Goal: Task Accomplishment & Management: Use online tool/utility

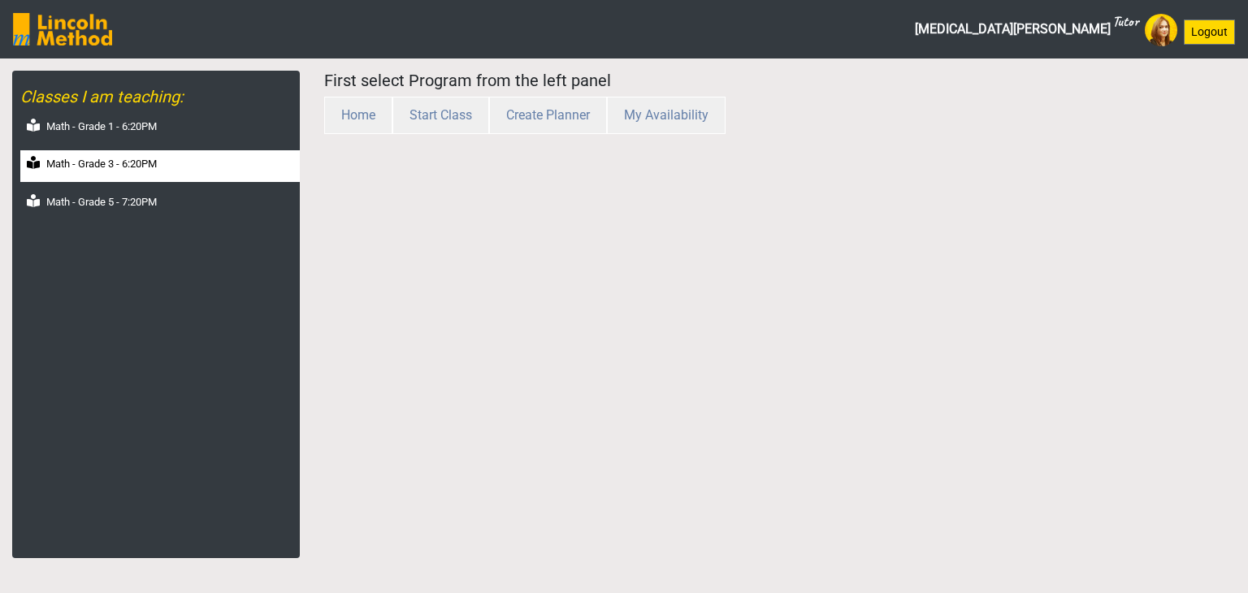
click at [111, 172] on div "Math - Grade 3 - 6:20PM" at bounding box center [160, 166] width 280 height 32
select select "month"
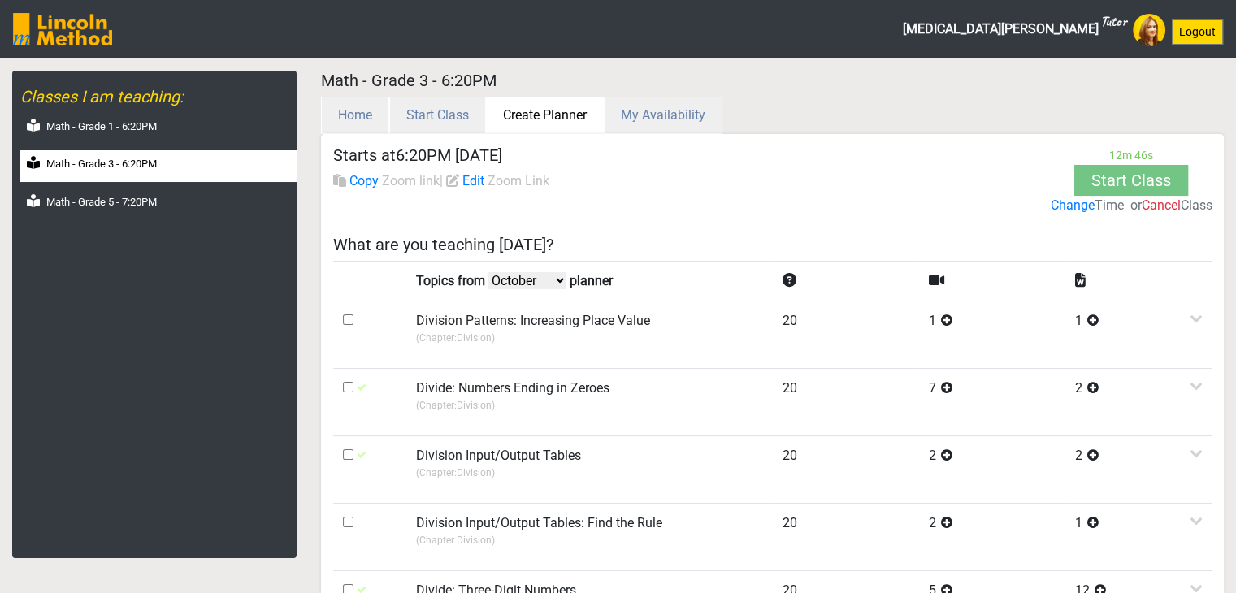
click at [539, 103] on button "Create Planner" at bounding box center [545, 115] width 118 height 37
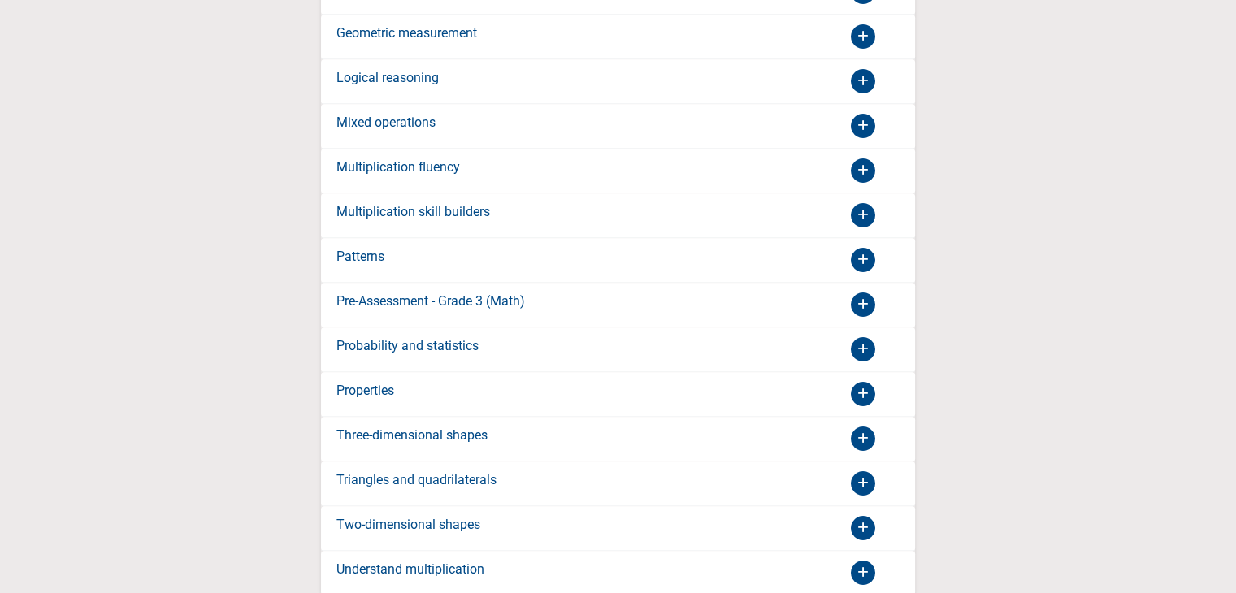
scroll to position [1180, 0]
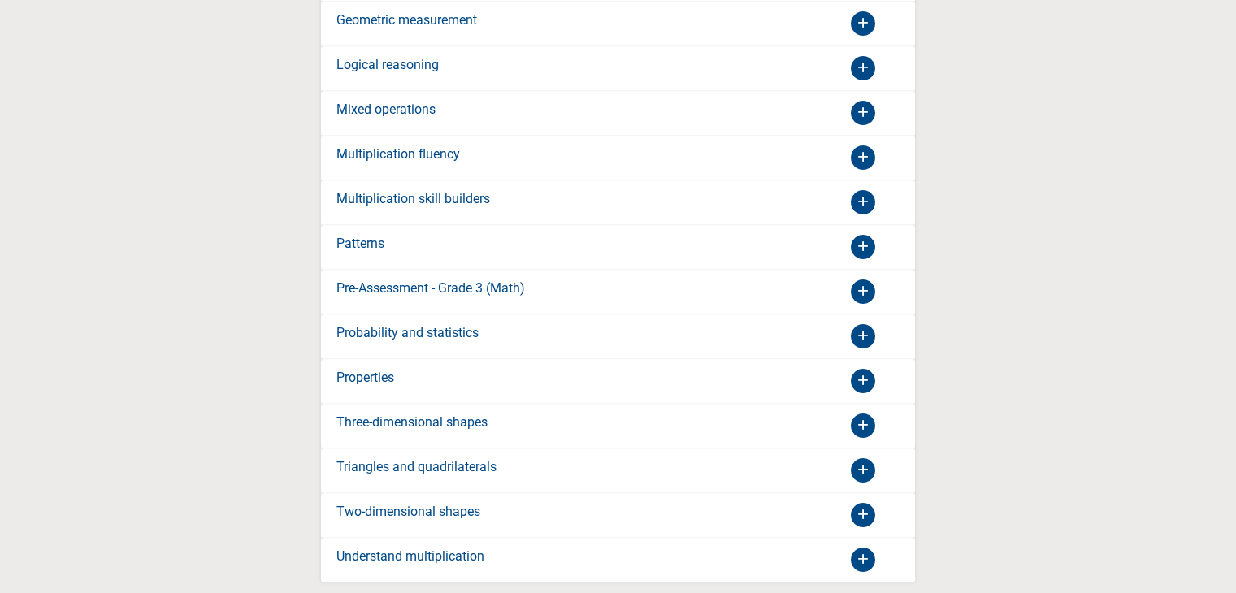
click at [856, 369] on icon at bounding box center [863, 381] width 24 height 24
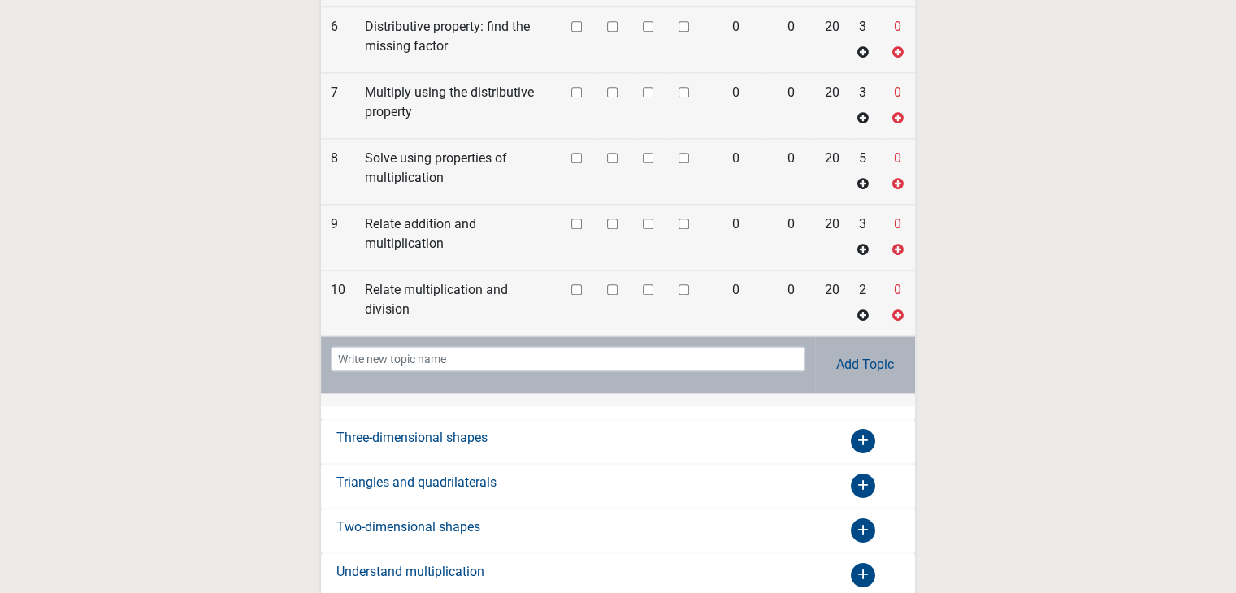
scroll to position [2032, 0]
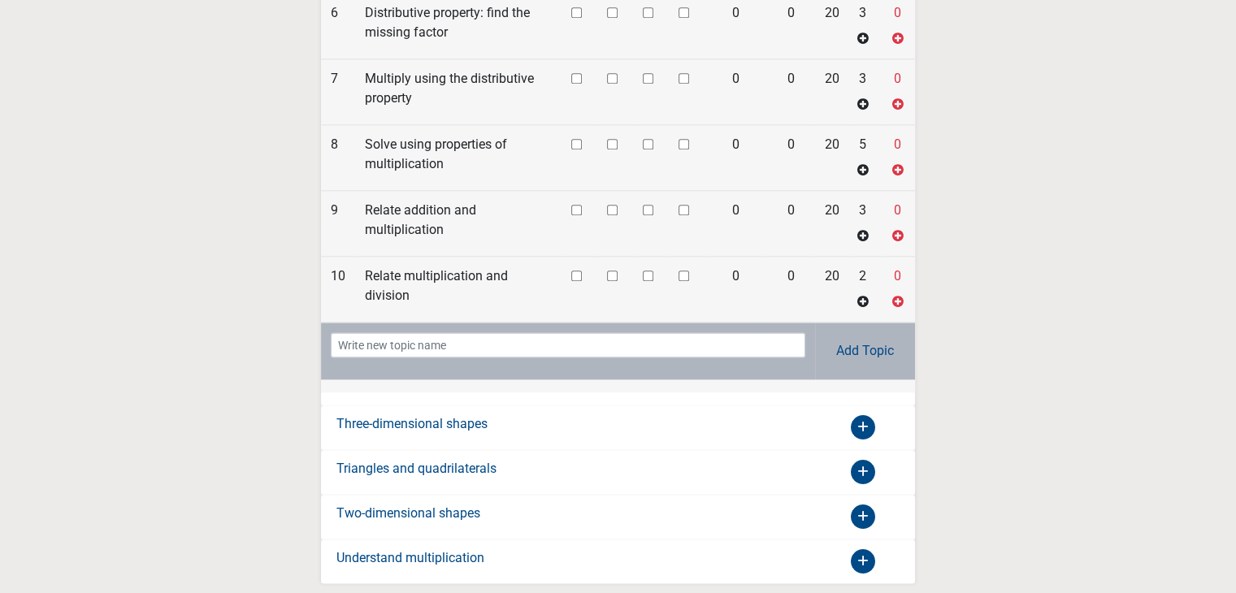
click at [868, 460] on icon at bounding box center [863, 472] width 24 height 24
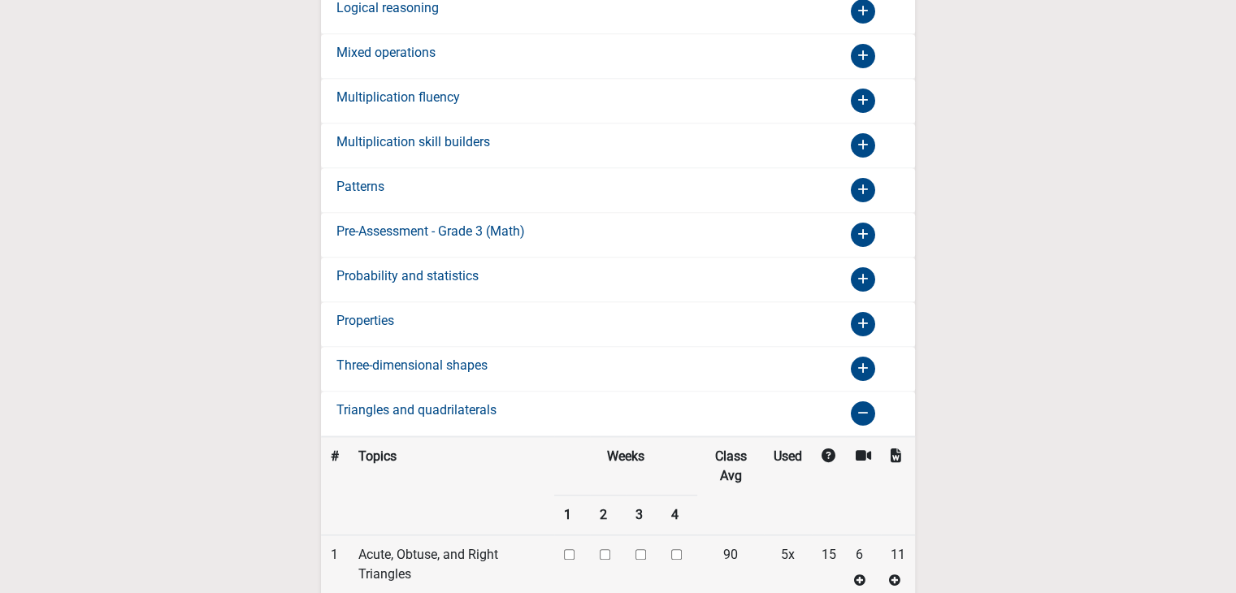
scroll to position [1075, 0]
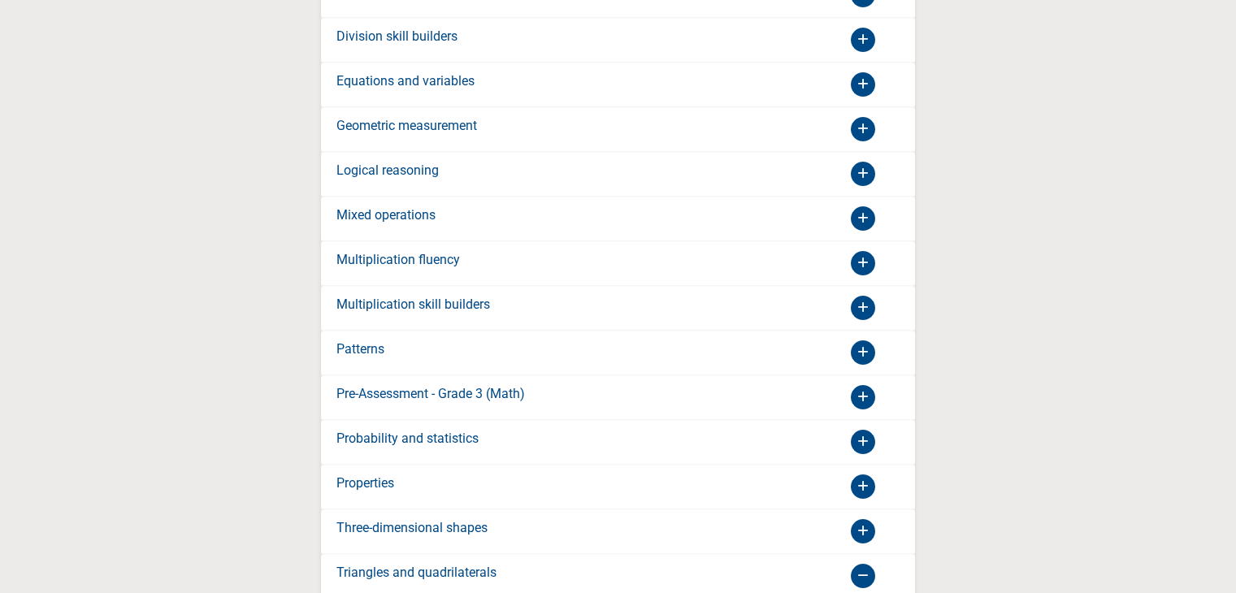
click at [868, 253] on icon at bounding box center [863, 263] width 24 height 24
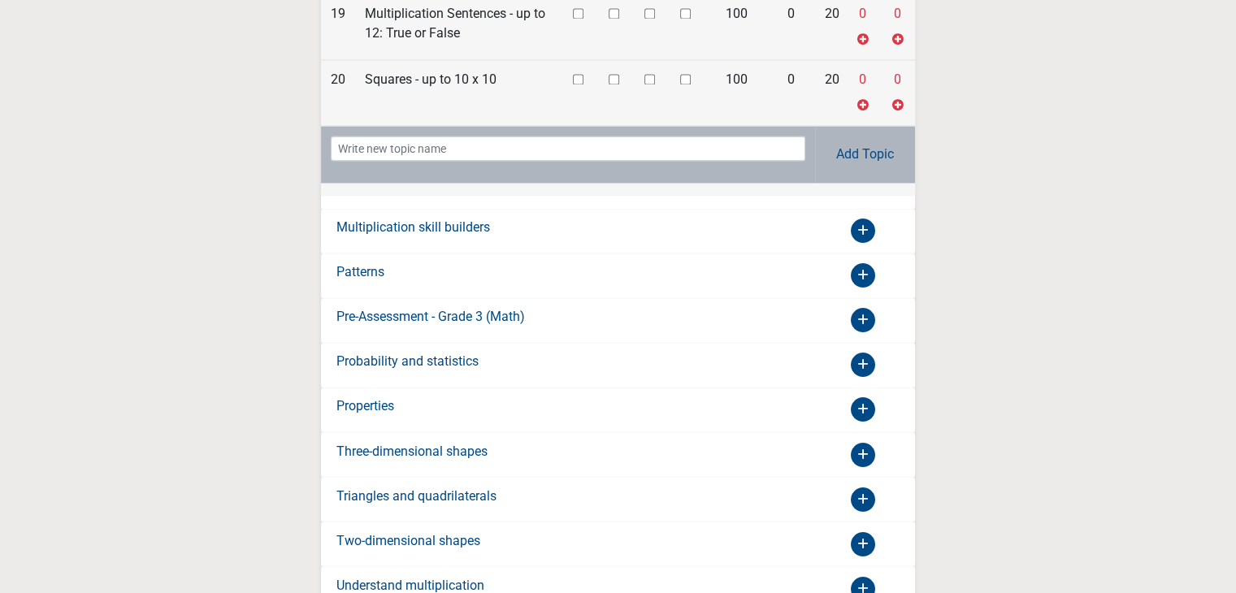
scroll to position [2676, 0]
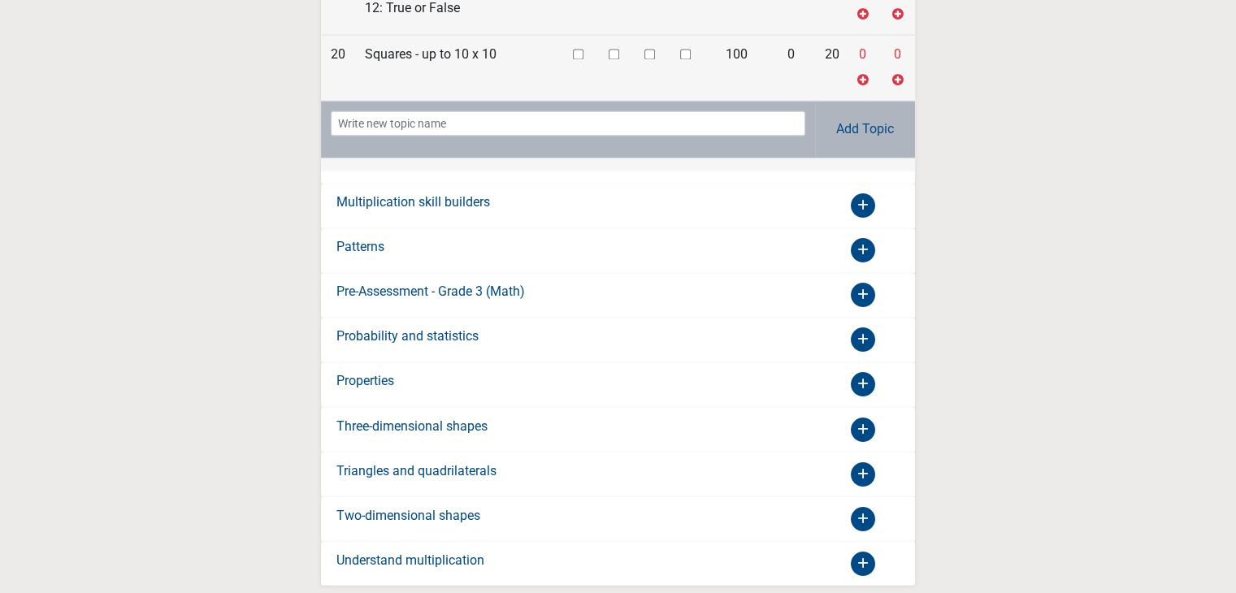
click at [865, 283] on icon at bounding box center [863, 295] width 24 height 24
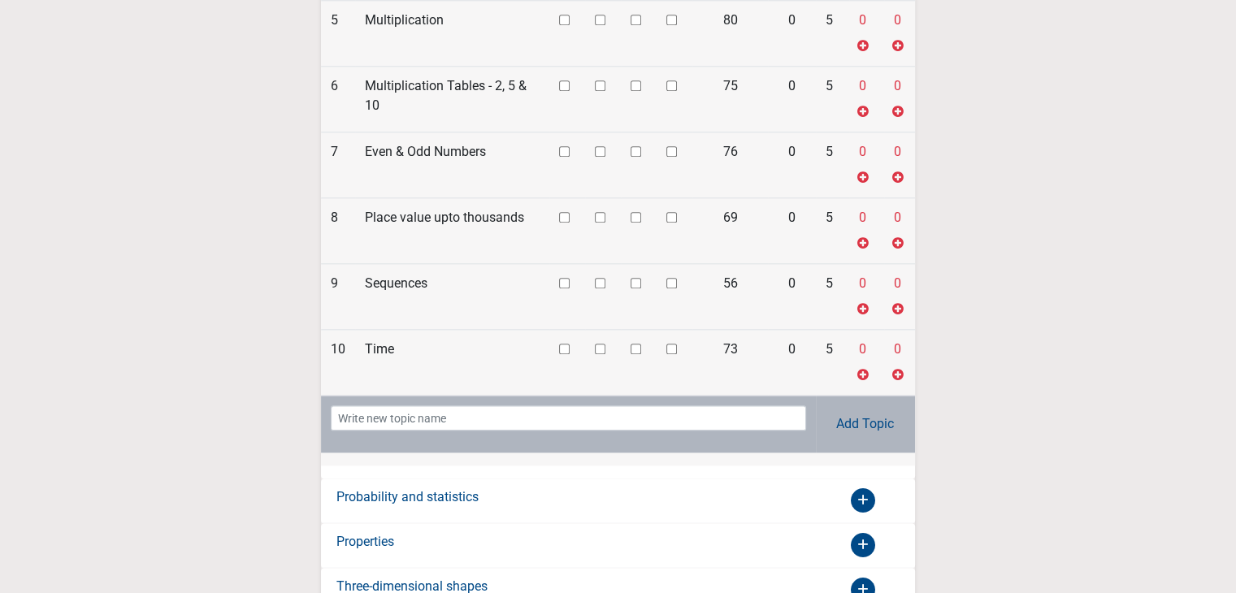
scroll to position [2019, 0]
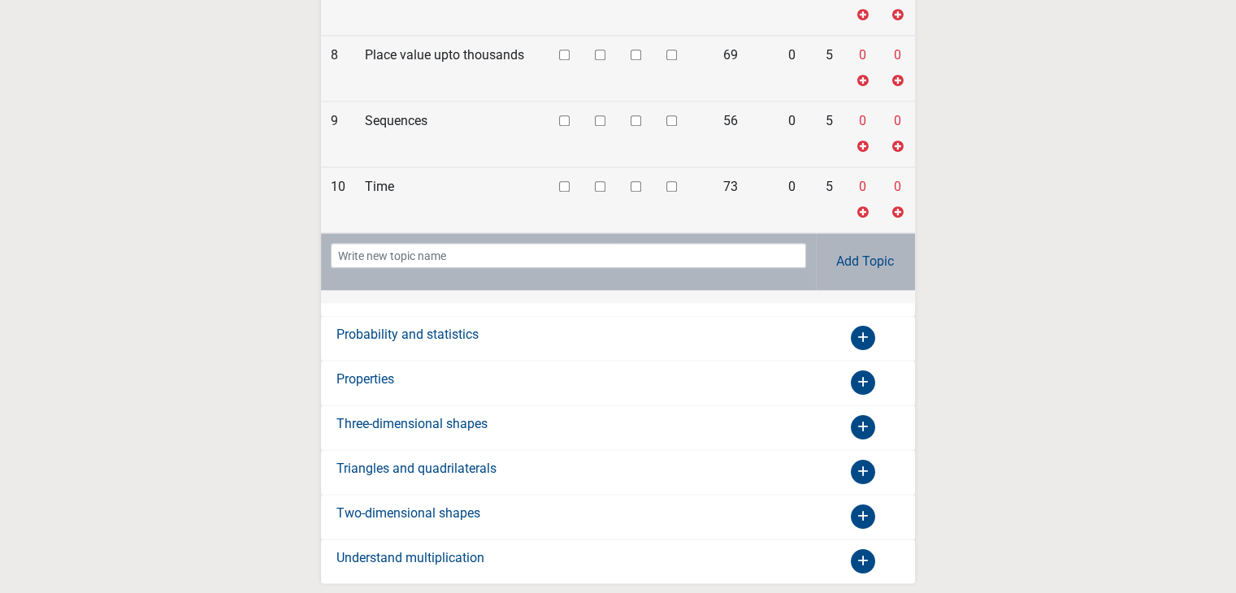
click at [868, 549] on icon at bounding box center [863, 561] width 24 height 24
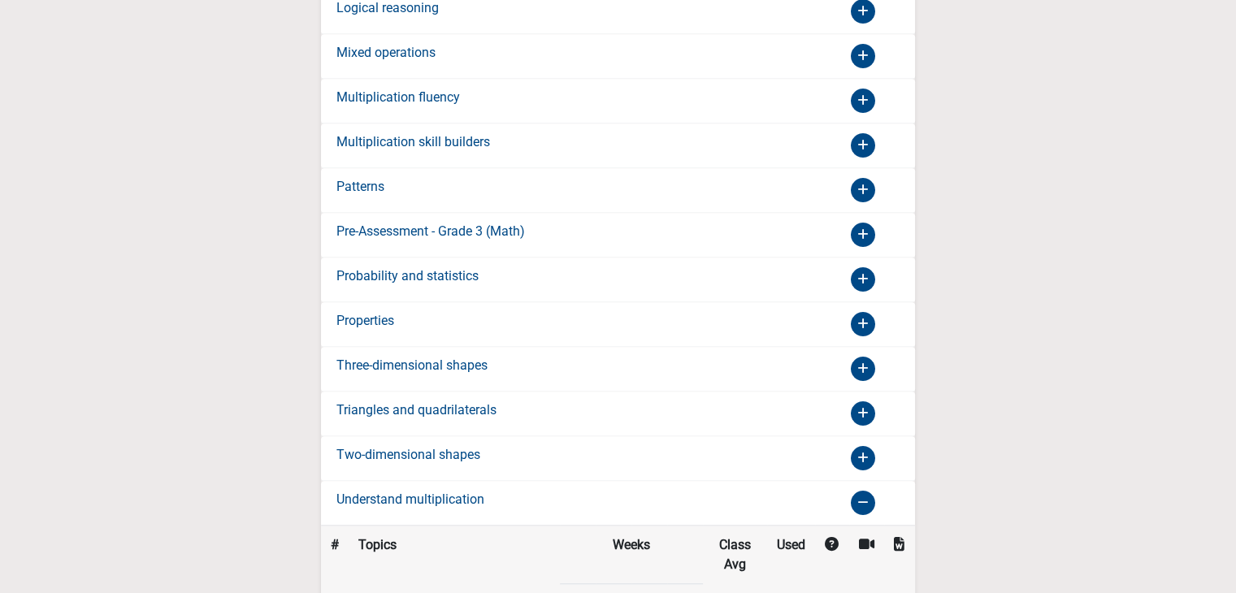
scroll to position [1075, 0]
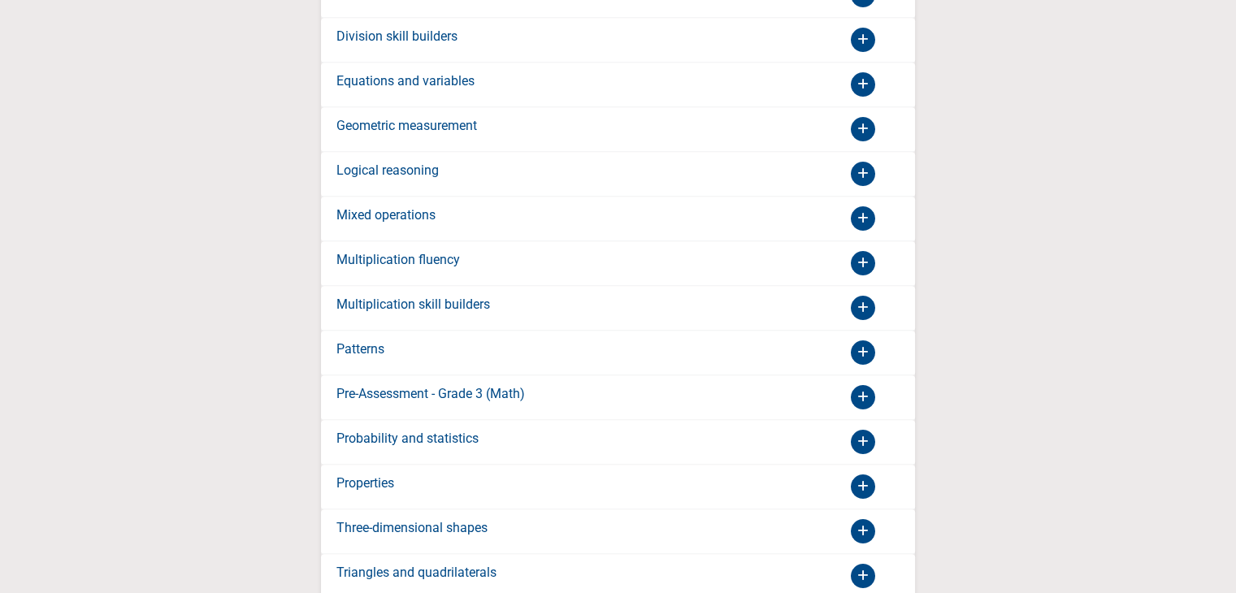
click at [863, 433] on icon at bounding box center [863, 442] width 24 height 24
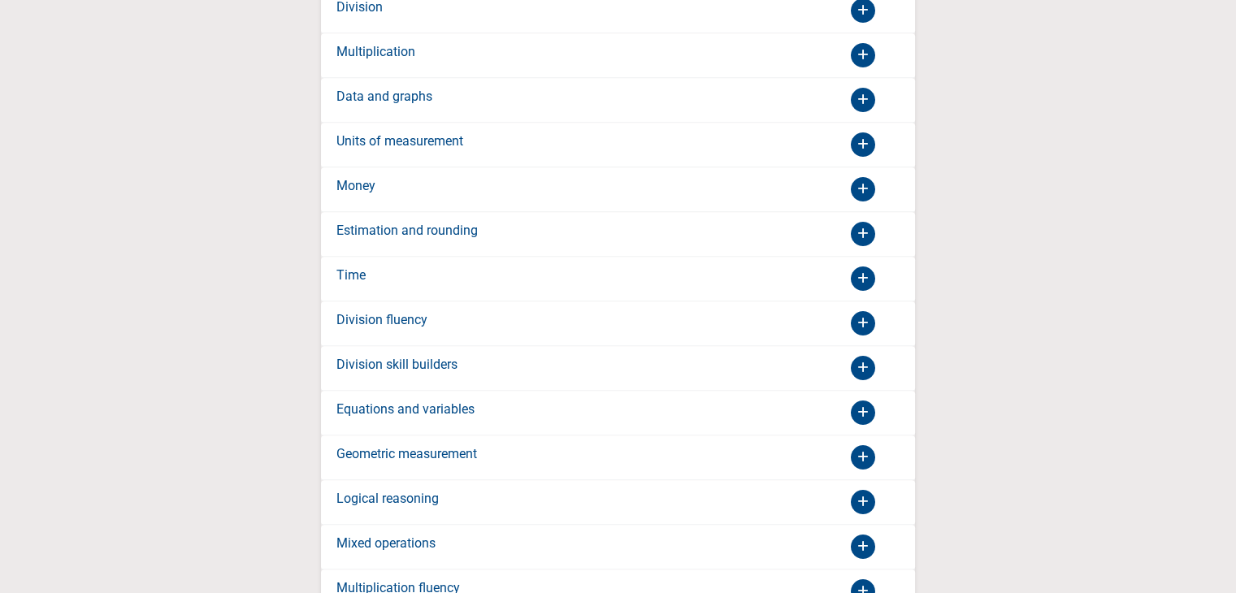
scroll to position [0, 0]
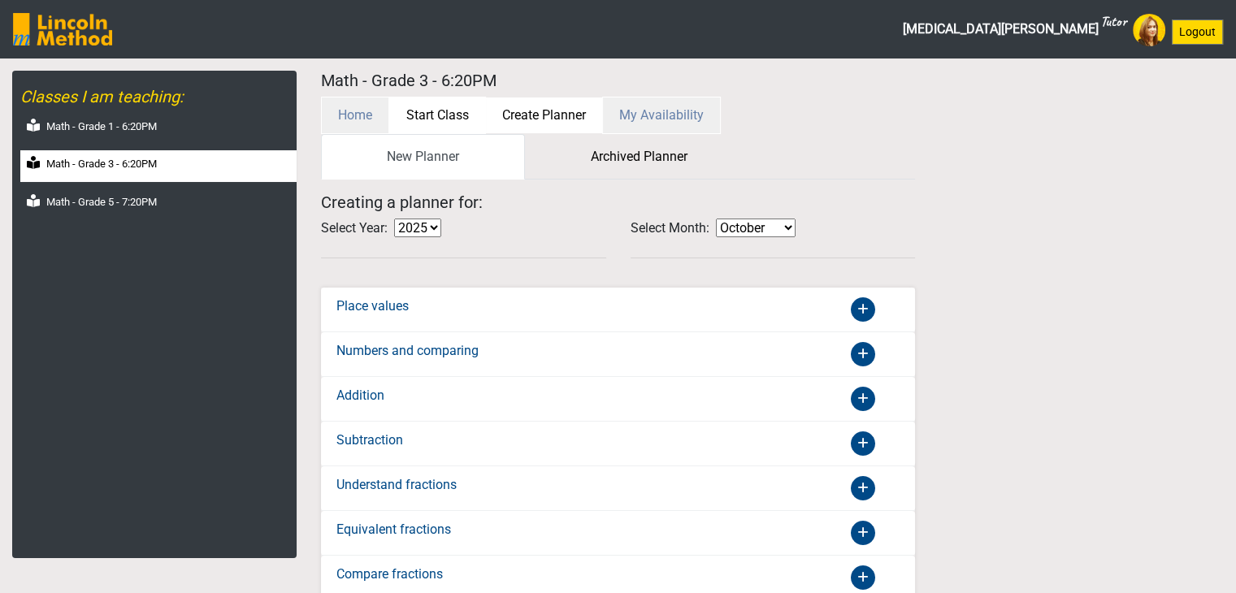
click at [413, 116] on button "Start Class" at bounding box center [437, 115] width 97 height 37
select select "month"
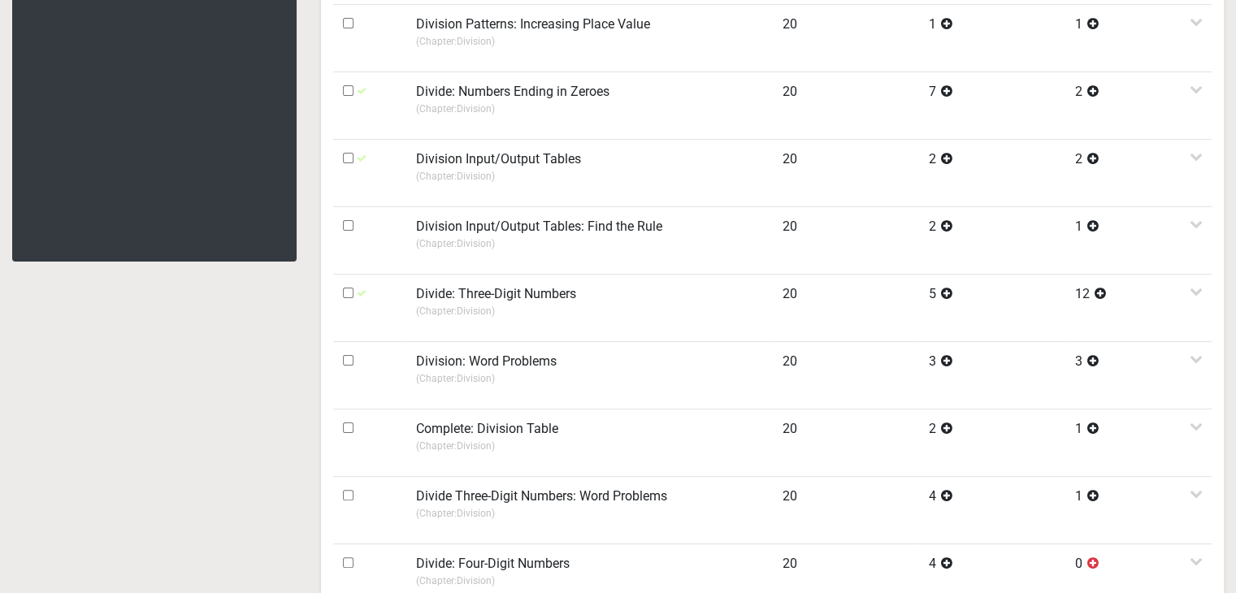
scroll to position [325, 0]
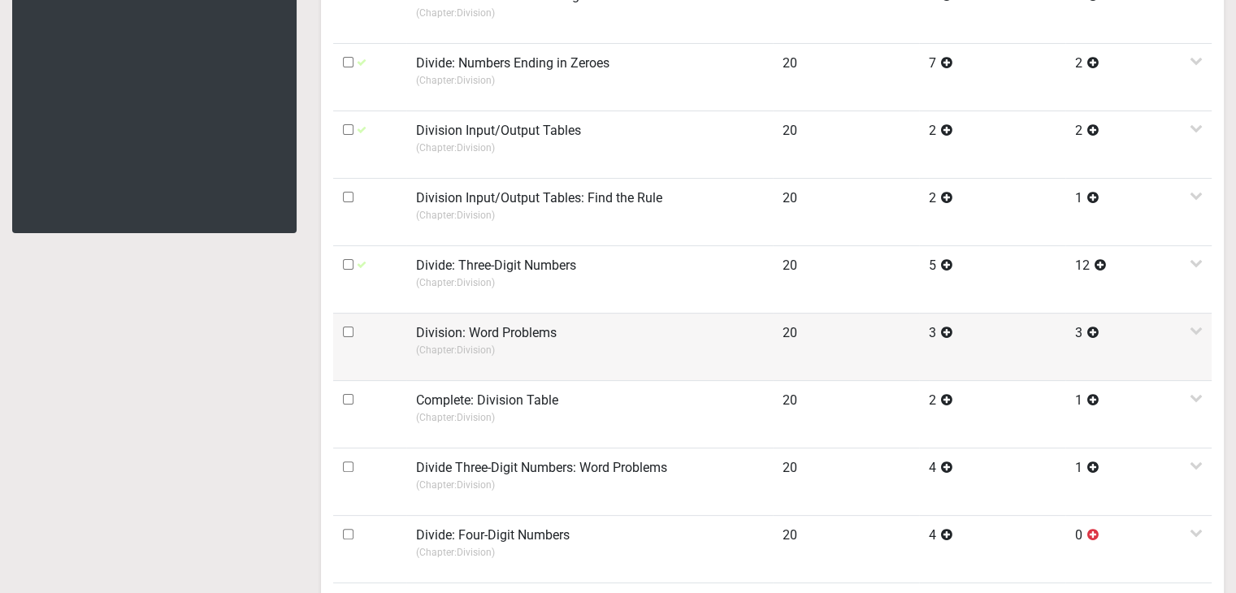
click at [351, 331] on input "checkbox" at bounding box center [348, 332] width 11 height 11
checkbox input "true"
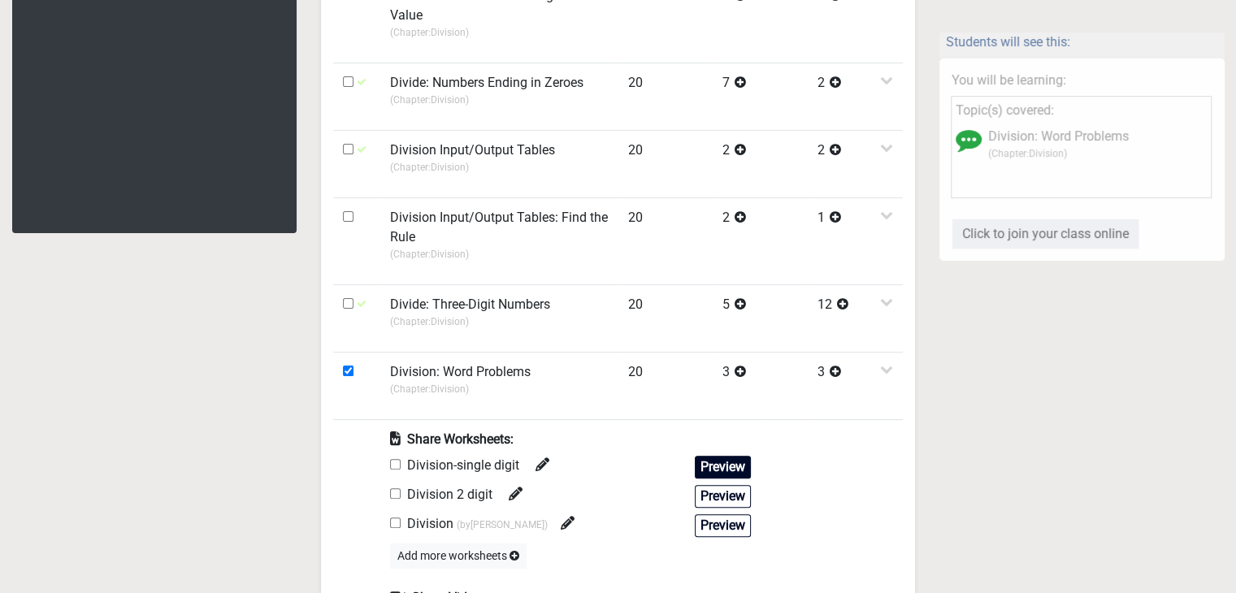
click at [704, 466] on button "Preview" at bounding box center [723, 467] width 56 height 23
click at [736, 465] on button "Preview" at bounding box center [723, 467] width 56 height 23
click at [745, 492] on button "Preview" at bounding box center [723, 496] width 56 height 23
click at [717, 526] on button "Preview" at bounding box center [723, 525] width 56 height 23
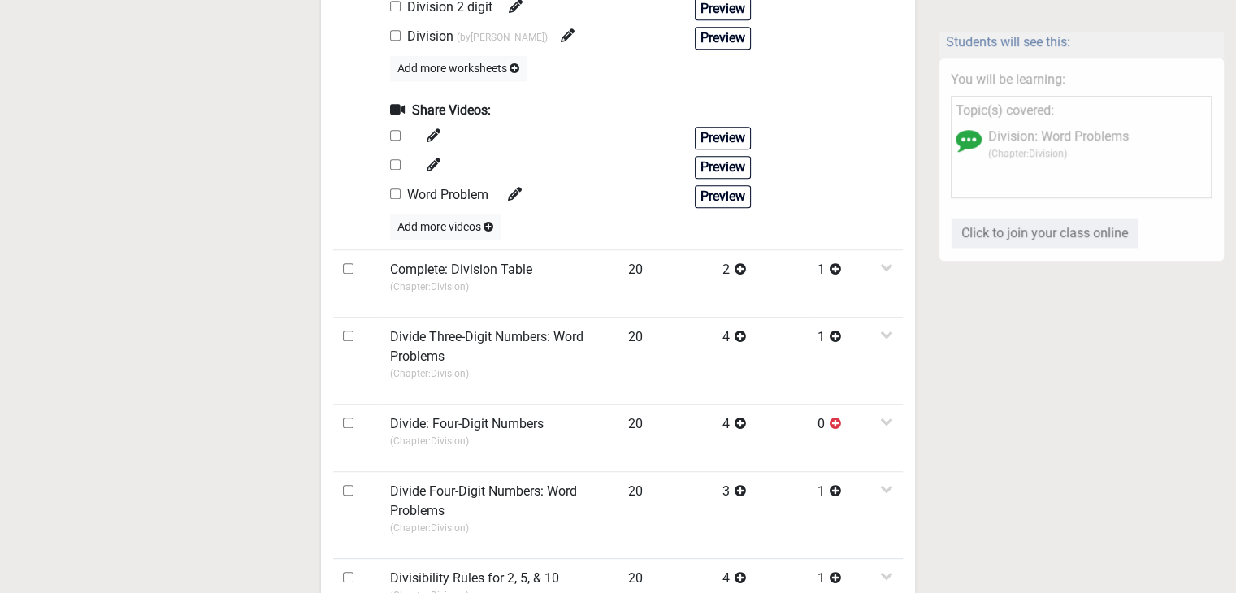
scroll to position [975, 0]
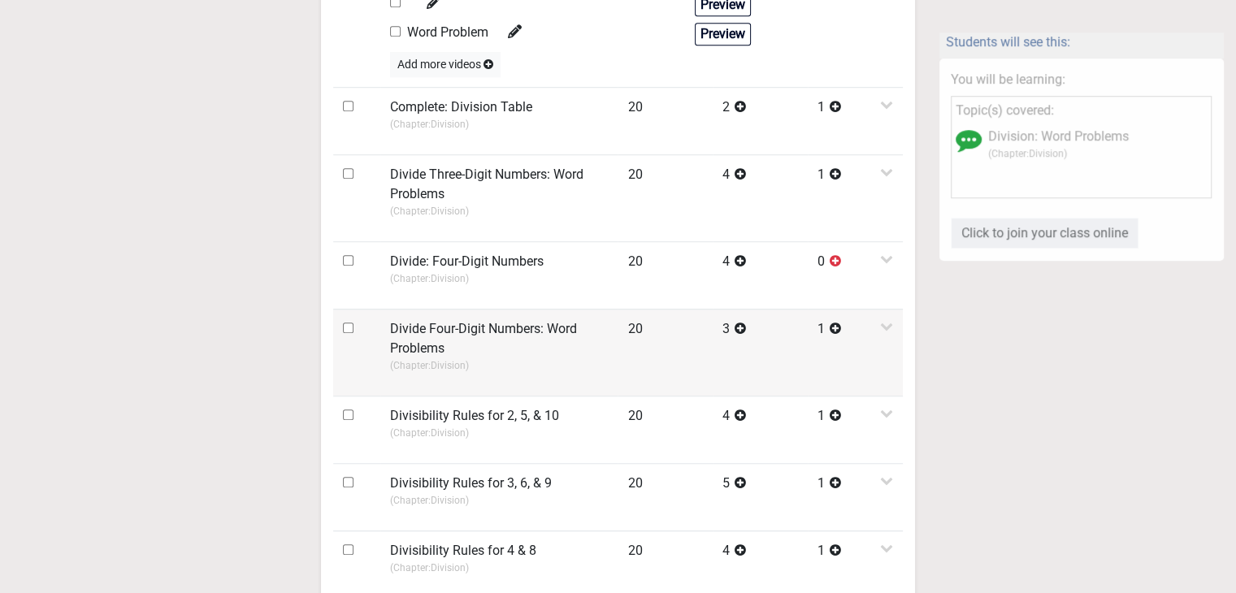
click at [350, 323] on input "checkbox" at bounding box center [348, 328] width 11 height 11
checkbox input "true"
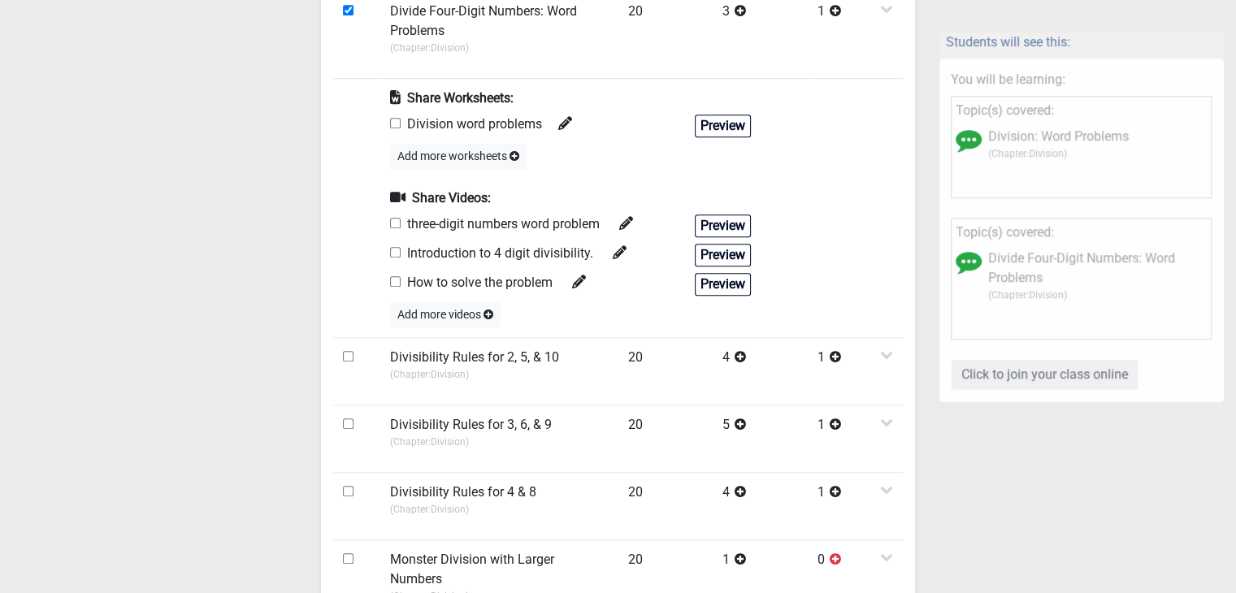
click at [393, 120] on input "checkbox" at bounding box center [395, 123] width 11 height 11
checkbox input "true"
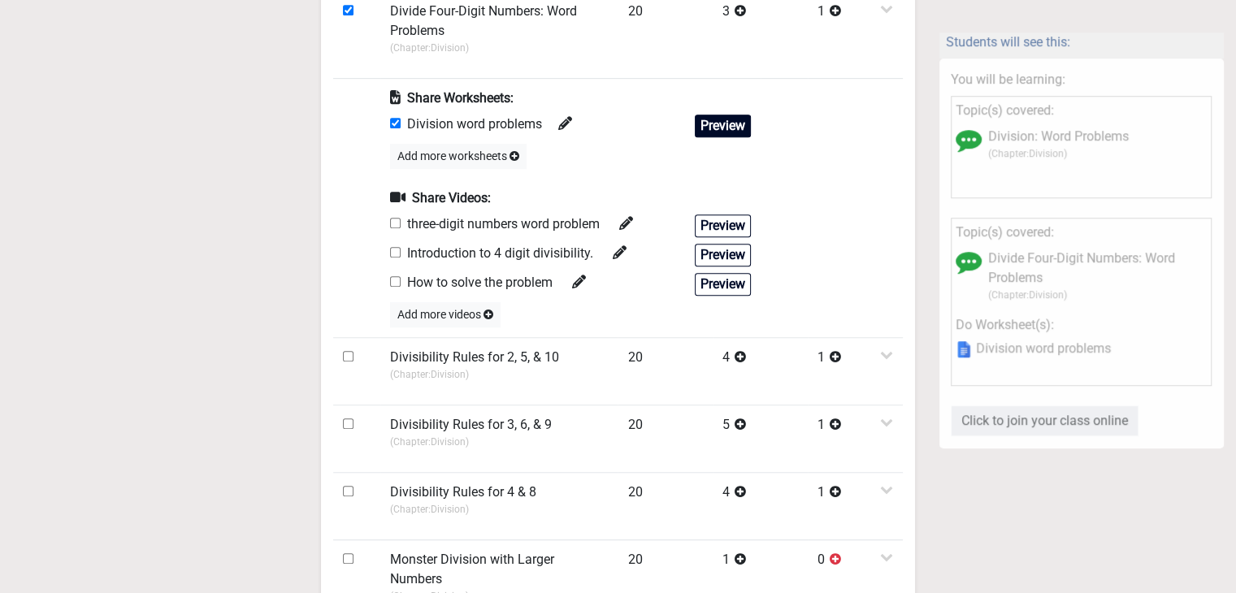
click at [720, 119] on button "Preview" at bounding box center [723, 126] width 56 height 23
click at [393, 276] on input "checkbox" at bounding box center [395, 281] width 11 height 11
checkbox input "true"
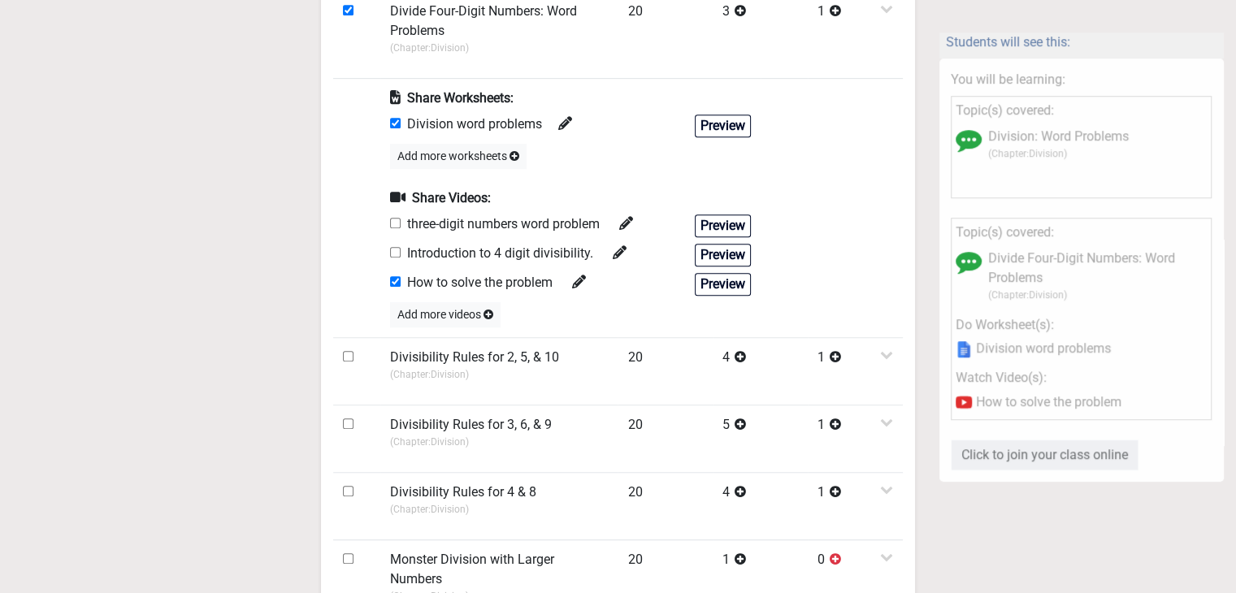
click at [396, 260] on div "Introduction to 4 digit divisibility." at bounding box center [508, 255] width 237 height 23
click at [396, 253] on input "checkbox" at bounding box center [395, 252] width 11 height 11
checkbox input "true"
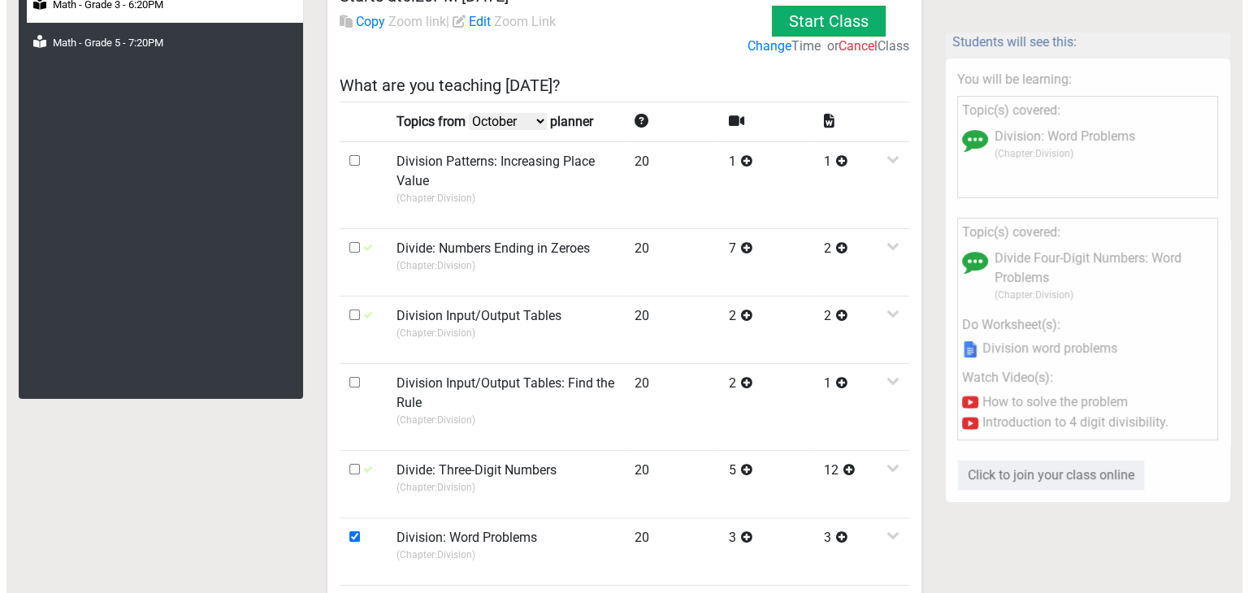
scroll to position [0, 0]
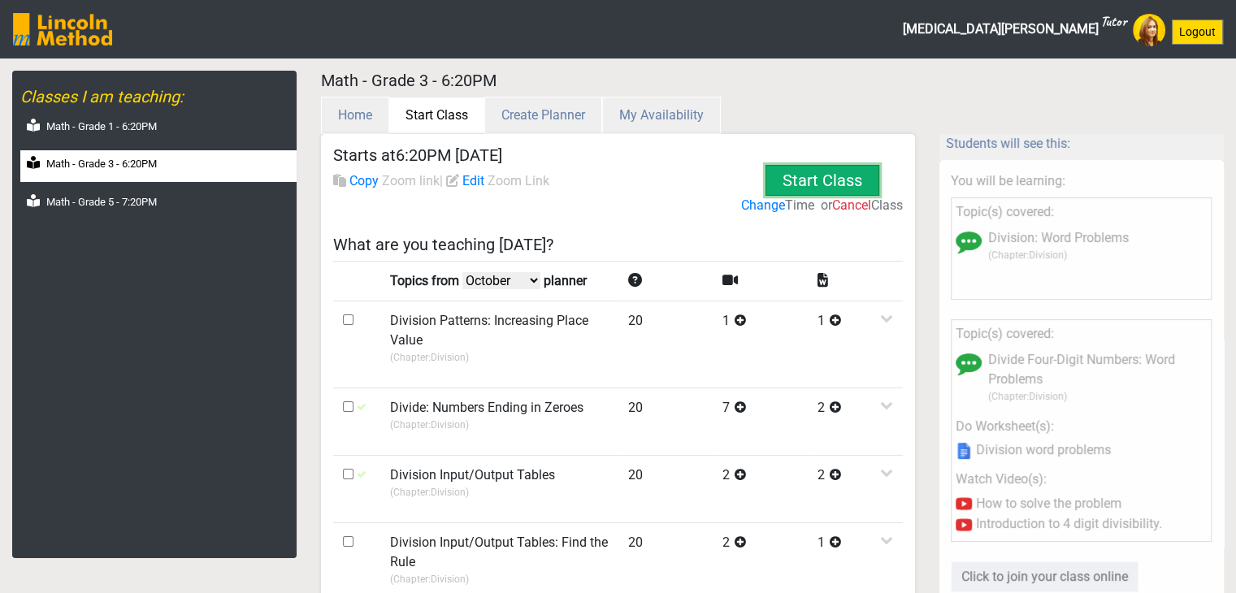
click at [792, 176] on button "Start Class" at bounding box center [823, 180] width 114 height 31
